Goal: Task Accomplishment & Management: Manage account settings

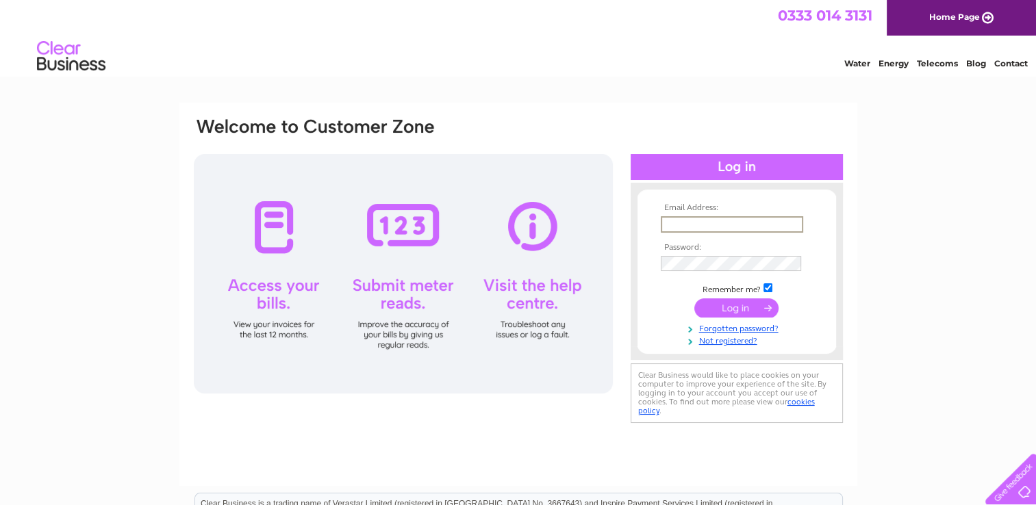
type input "[PERSON_NAME][EMAIL_ADDRESS][PERSON_NAME][DOMAIN_NAME]"
click at [728, 310] on input "submit" at bounding box center [736, 307] width 84 height 19
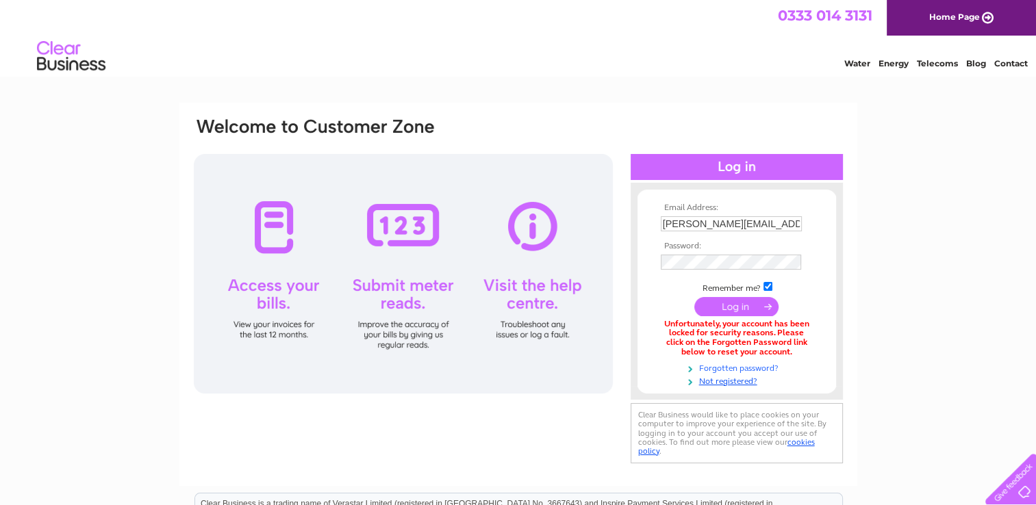
click at [724, 366] on link "Forgotten password?" at bounding box center [738, 367] width 155 height 13
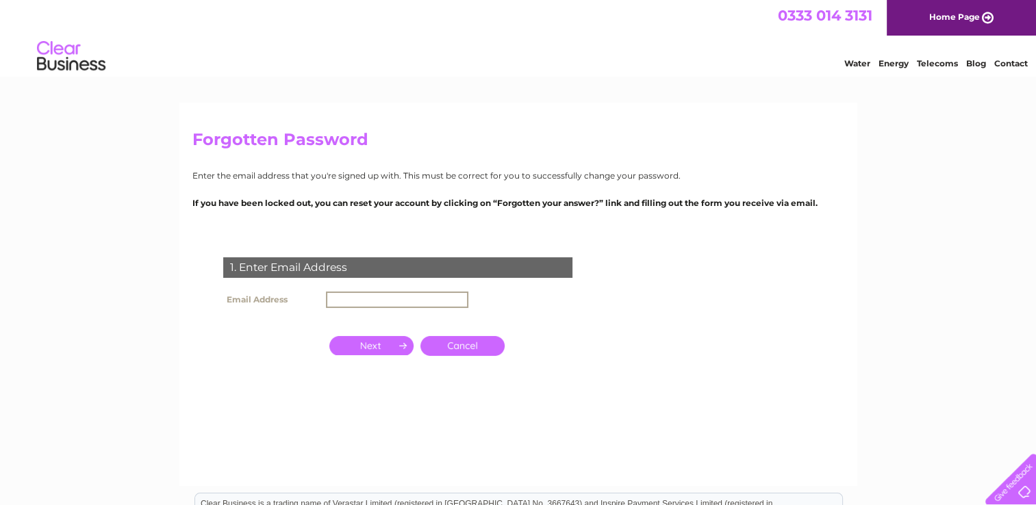
click at [336, 300] on input "text" at bounding box center [397, 300] width 142 height 16
type input "[PERSON_NAME][EMAIL_ADDRESS][PERSON_NAME][DOMAIN_NAME]"
click at [285, 366] on div "1. Enter Email Address Email Address [PERSON_NAME][EMAIL_ADDRESS][PERSON_NAME][…" at bounding box center [400, 333] width 416 height 178
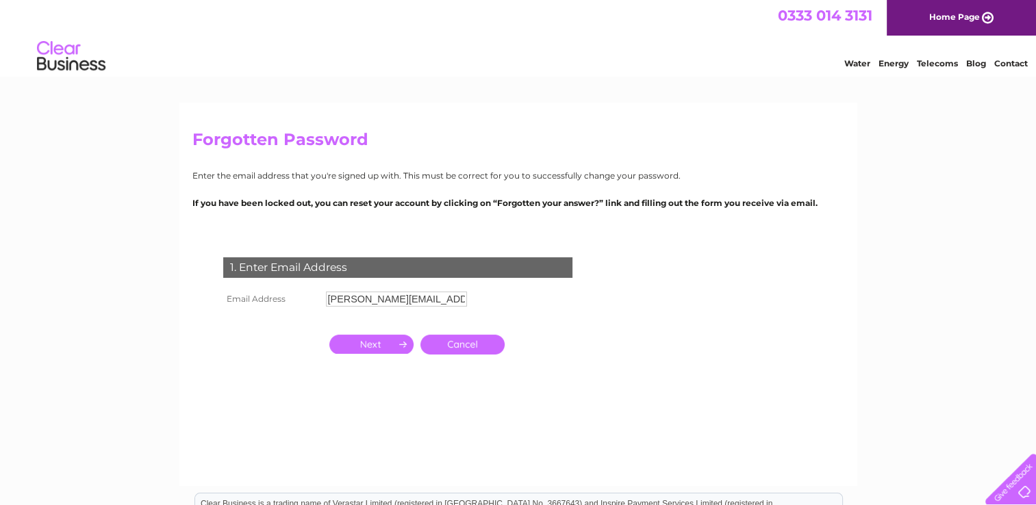
click at [362, 346] on input "button" at bounding box center [371, 344] width 84 height 19
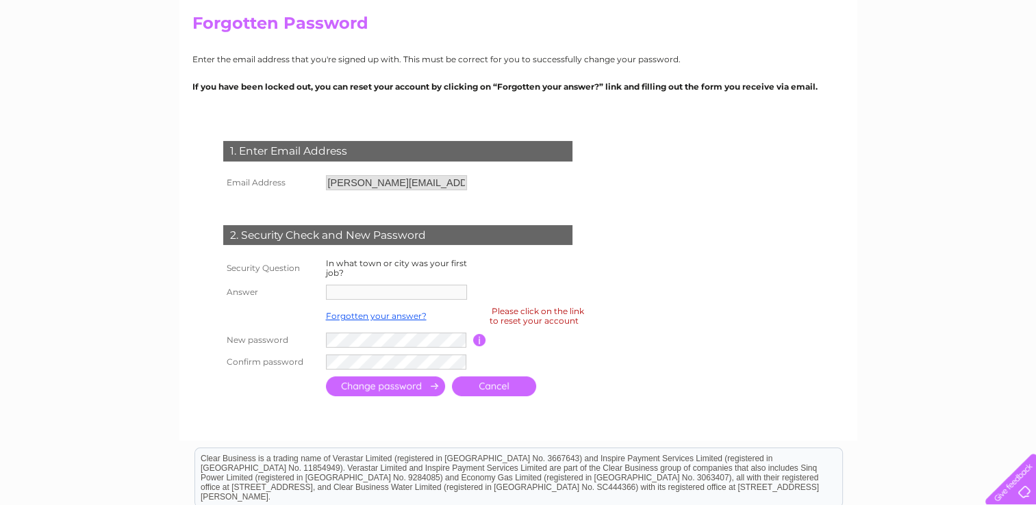
scroll to position [137, 0]
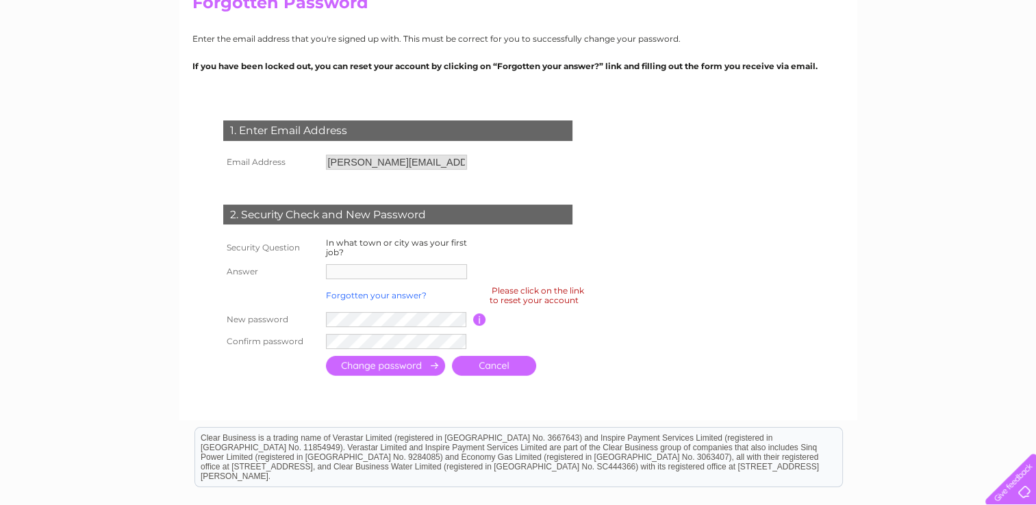
click at [359, 297] on link "Forgotten your answer?" at bounding box center [376, 295] width 101 height 10
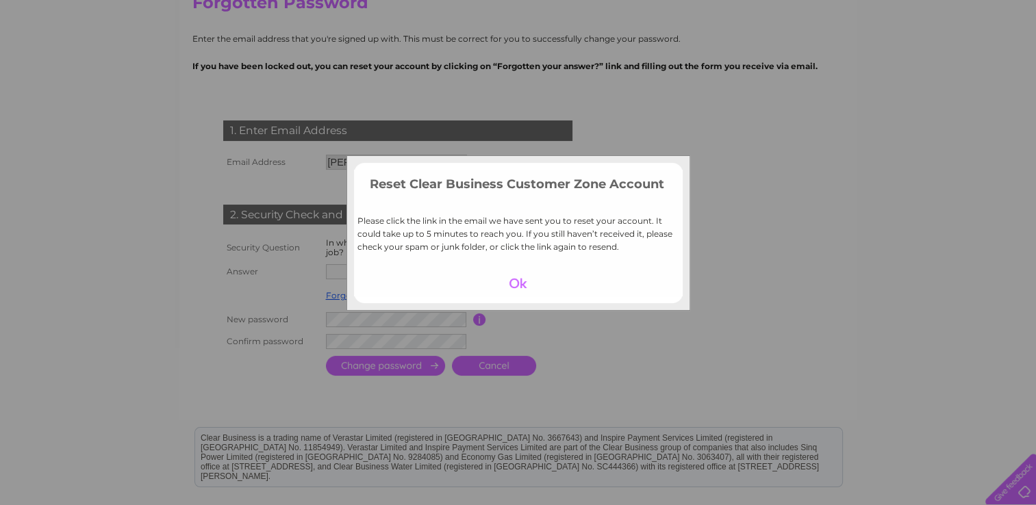
click at [518, 285] on div at bounding box center [518, 283] width 84 height 19
